Goal: Find specific page/section: Find specific page/section

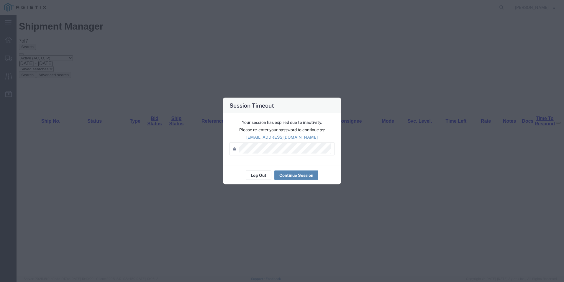
click at [0, 0] on button "Continue Session" at bounding box center [0, 0] width 0 height 0
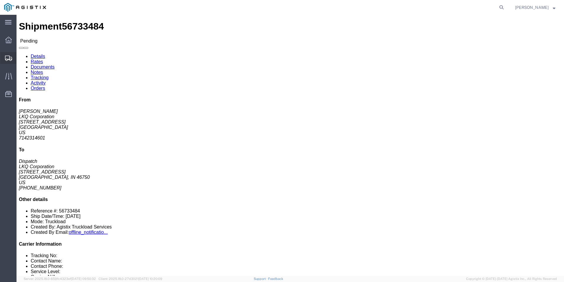
click at [7, 57] on icon at bounding box center [8, 57] width 7 height 5
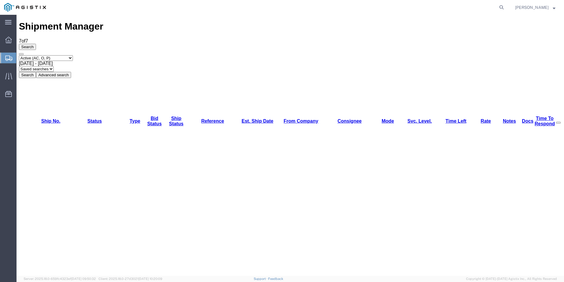
drag, startPoint x: 472, startPoint y: 7, endPoint x: 471, endPoint y: 11, distance: 4.3
click at [472, 7] on agx-global-search at bounding box center [412, 7] width 189 height 15
